Goal: Task Accomplishment & Management: Complete application form

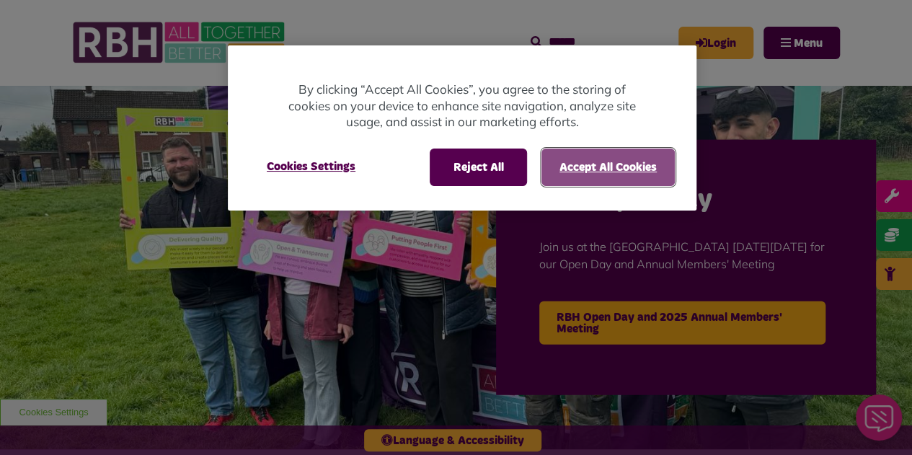
drag, startPoint x: 595, startPoint y: 159, endPoint x: 585, endPoint y: 166, distance: 11.8
click at [594, 159] on button "Accept All Cookies" at bounding box center [607, 166] width 133 height 37
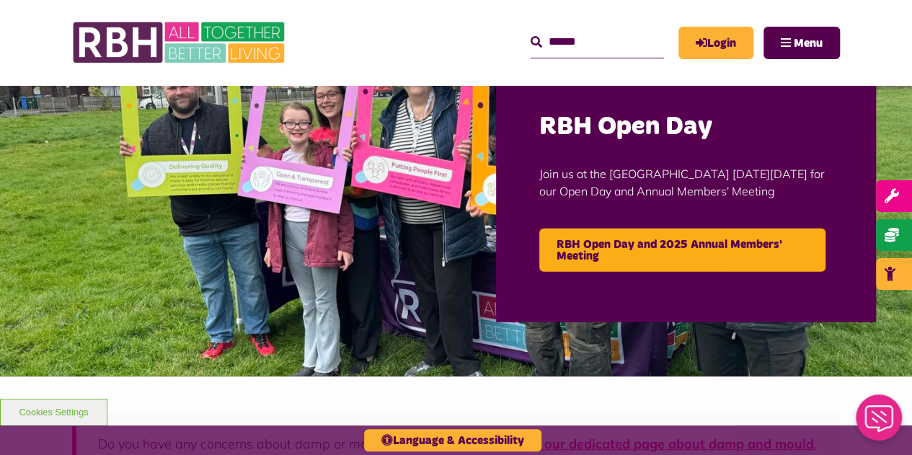
scroll to position [288, 0]
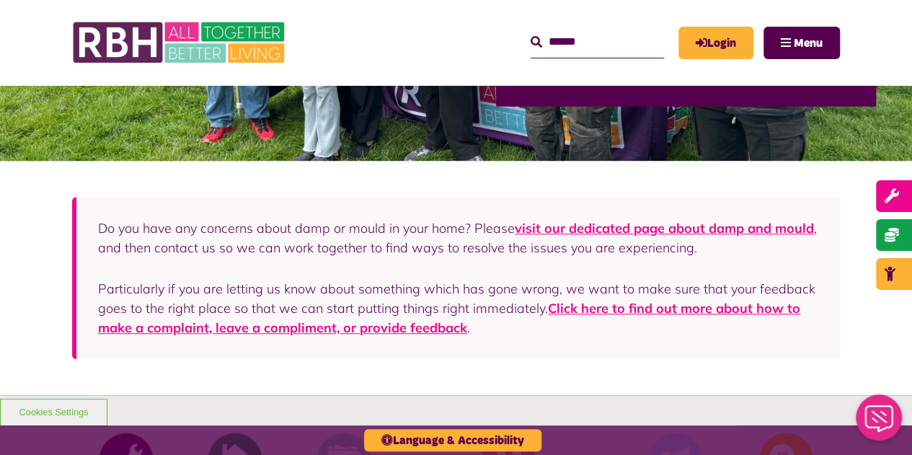
click at [298, 233] on p "Do you have any concerns about damp or mould in your home? Please visit our ded…" at bounding box center [458, 237] width 720 height 39
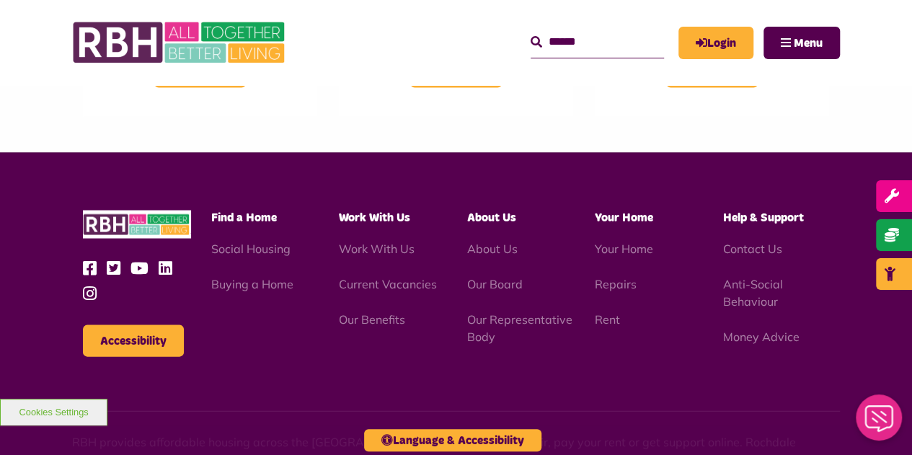
scroll to position [1369, 0]
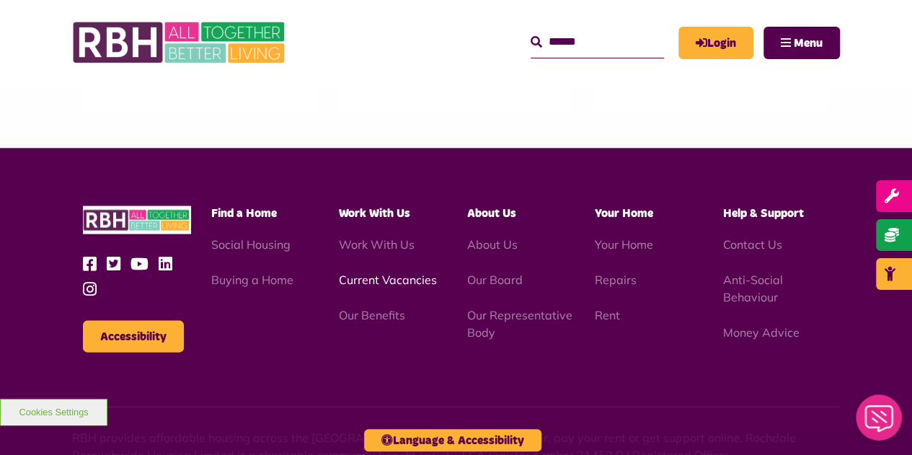
click at [389, 272] on link "Current Vacancies" at bounding box center [388, 279] width 98 height 14
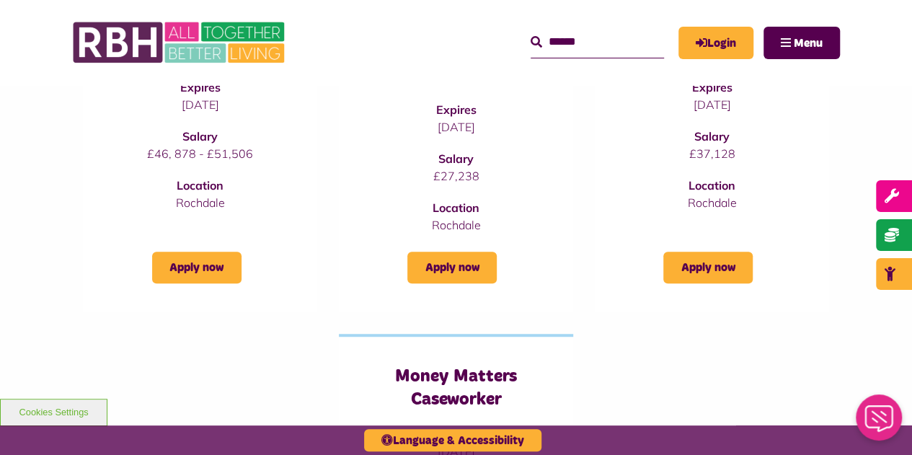
scroll to position [216, 0]
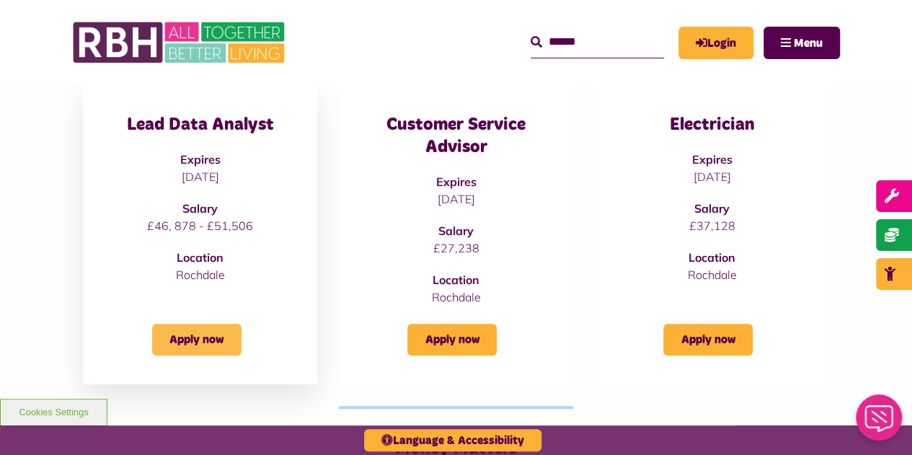
click at [202, 348] on link "Apply now" at bounding box center [196, 340] width 89 height 32
